Goal: Entertainment & Leisure: Consume media (video, audio)

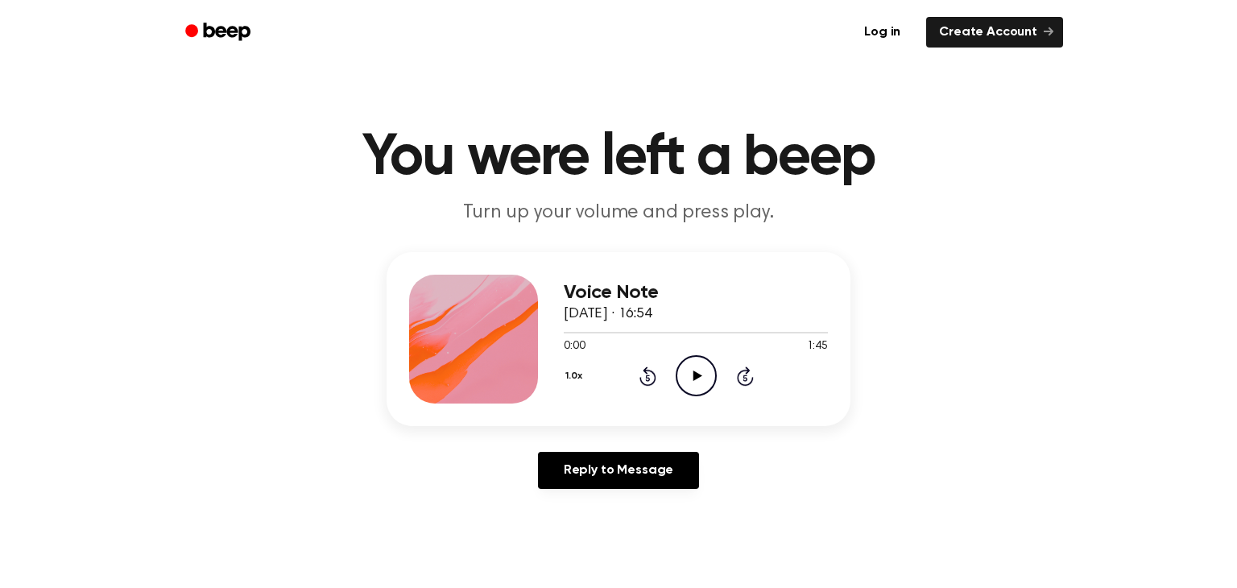
click at [708, 369] on icon "Play Audio" at bounding box center [696, 375] width 41 height 41
click at [708, 369] on icon "Pause Audio" at bounding box center [696, 375] width 41 height 41
click at [707, 370] on icon "Play Audio" at bounding box center [696, 375] width 41 height 41
click at [698, 374] on icon at bounding box center [696, 376] width 7 height 10
click at [698, 374] on icon at bounding box center [697, 376] width 9 height 10
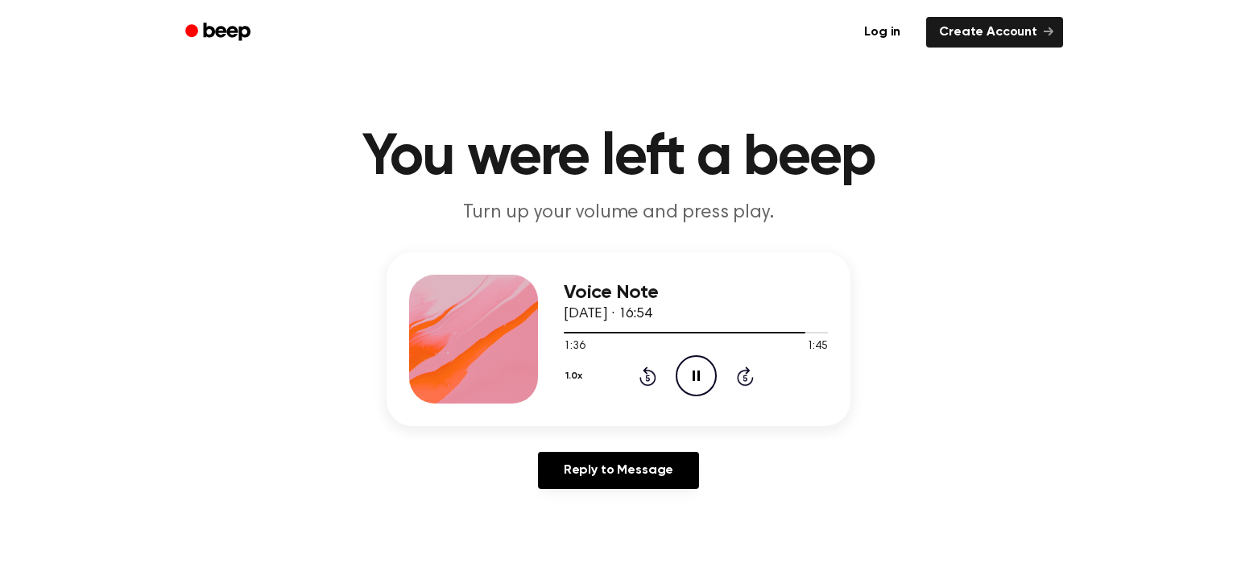
click at [644, 375] on icon "Rewind 5 seconds" at bounding box center [648, 376] width 18 height 21
click at [806, 333] on div at bounding box center [696, 331] width 264 height 13
click at [692, 376] on icon "Play Audio" at bounding box center [696, 375] width 41 height 41
click at [787, 332] on div at bounding box center [690, 333] width 252 height 2
click at [764, 332] on div at bounding box center [679, 333] width 230 height 2
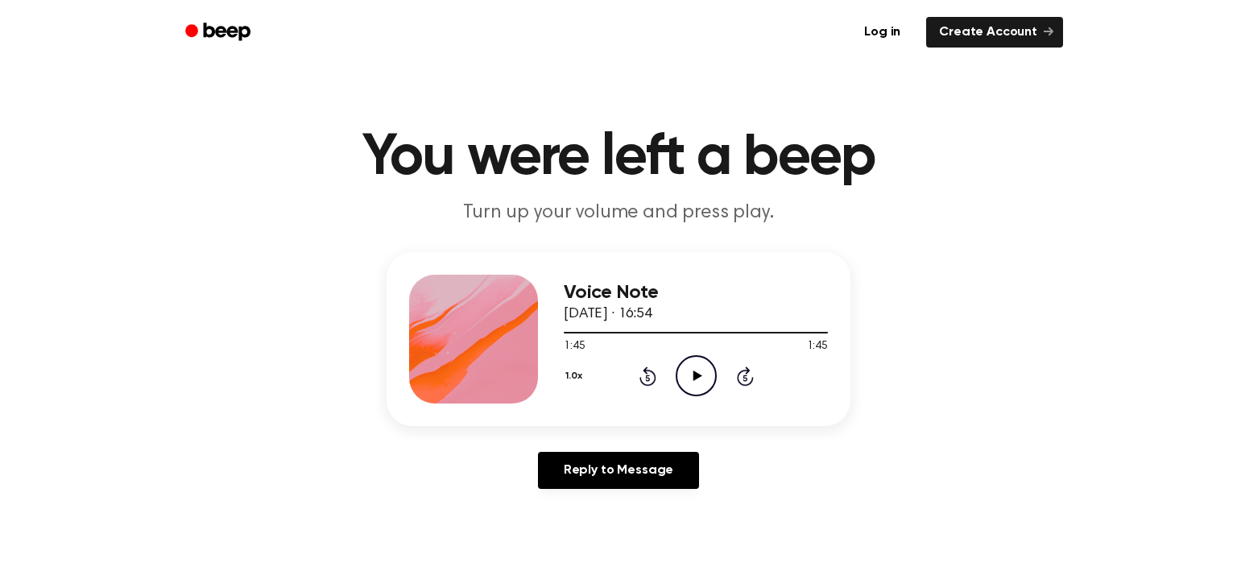
drag, startPoint x: 672, startPoint y: 311, endPoint x: 746, endPoint y: 308, distance: 74.2
click at [746, 308] on div "Voice Note [DATE] · 16:54" at bounding box center [696, 303] width 264 height 43
click at [802, 264] on div "Voice Note [DATE] · 16:54 1:45 1:45 Your browser does not support the [object O…" at bounding box center [619, 339] width 464 height 174
drag, startPoint x: 675, startPoint y: 312, endPoint x: 727, endPoint y: 309, distance: 51.6
click at [727, 309] on div "Voice Note [DATE] · 16:54" at bounding box center [696, 303] width 264 height 43
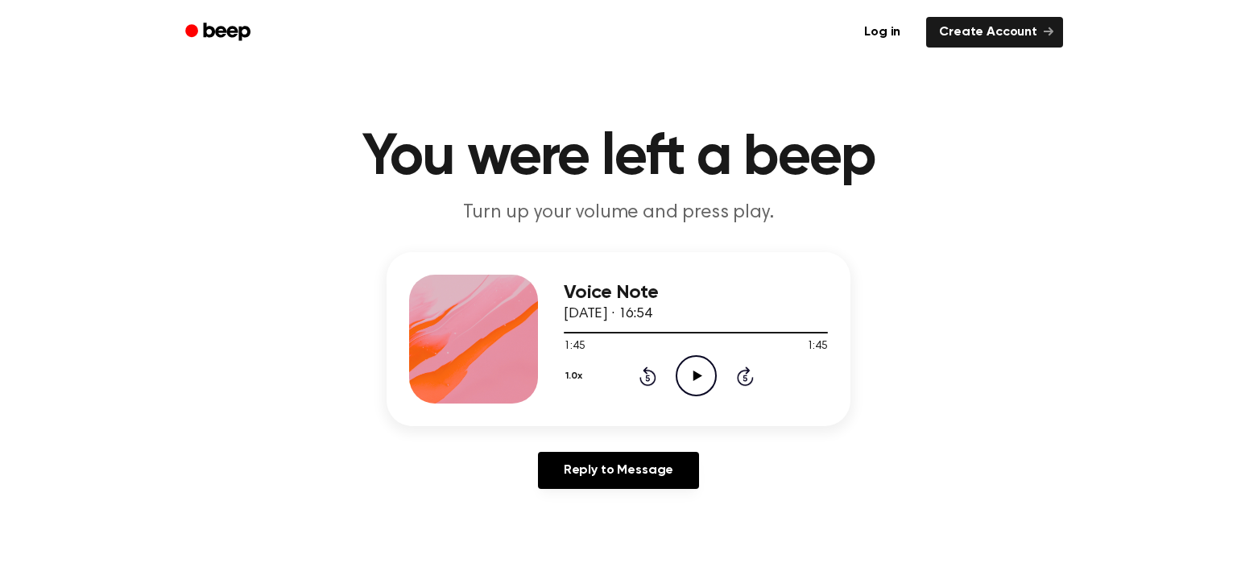
click at [573, 122] on main "You were left a beep Turn up your volume and press play. Voice Note [DATE] · 16…" at bounding box center [618, 496] width 1237 height 993
